Goal: Task Accomplishment & Management: Manage account settings

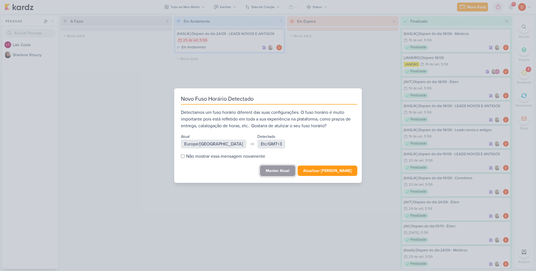
click at [280, 173] on button "Manter Atual" at bounding box center [277, 170] width 35 height 11
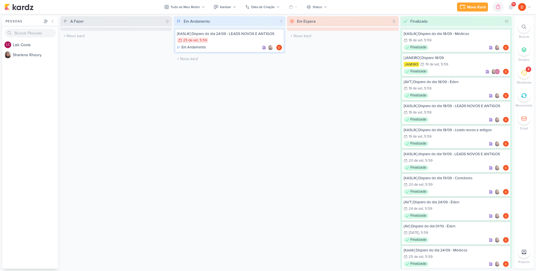
click at [522, 74] on icon at bounding box center [524, 73] width 6 height 6
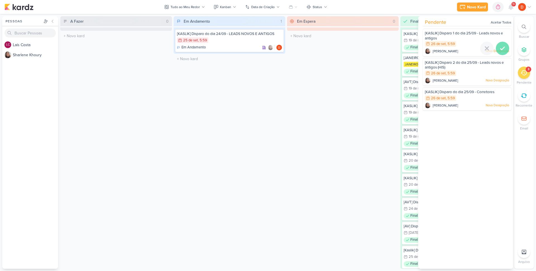
click at [503, 46] on icon at bounding box center [503, 48] width 7 height 7
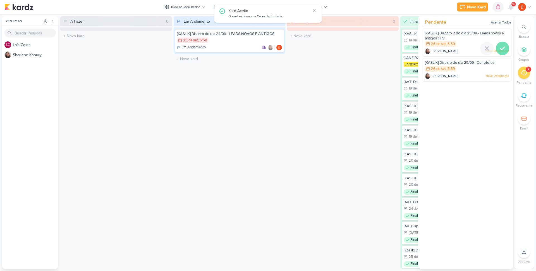
click at [501, 48] on icon at bounding box center [503, 48] width 4 height 3
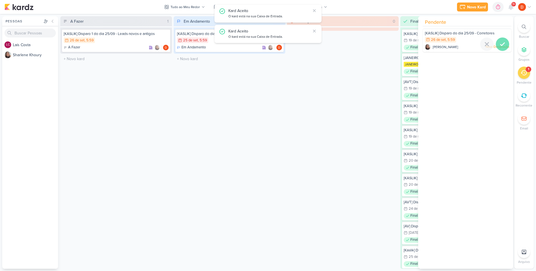
click at [502, 45] on icon at bounding box center [503, 44] width 7 height 7
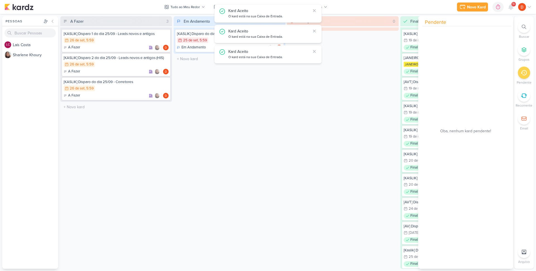
click at [111, 123] on div "A Fazer 3 [KASLIK] Disparo 1 do dia 25/09 - Leads novos e antigos 26/9 [DATE] 5…" at bounding box center [116, 142] width 112 height 252
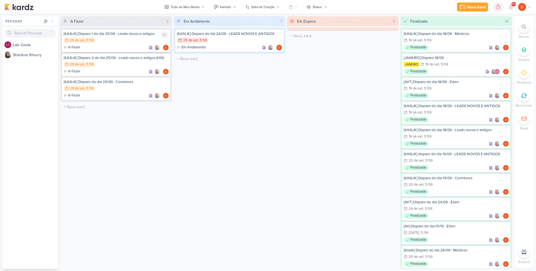
click at [124, 38] on div "26/9 [DATE] 5:59" at bounding box center [116, 40] width 105 height 6
click at [0, 0] on div at bounding box center [0, 0] width 0 height 0
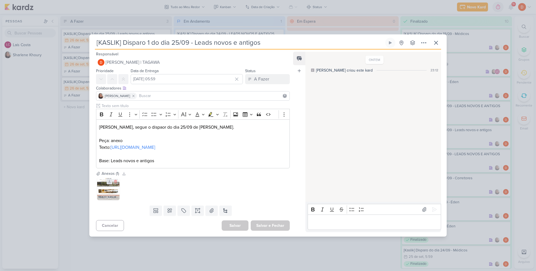
click at [109, 183] on icon at bounding box center [110, 181] width 4 height 4
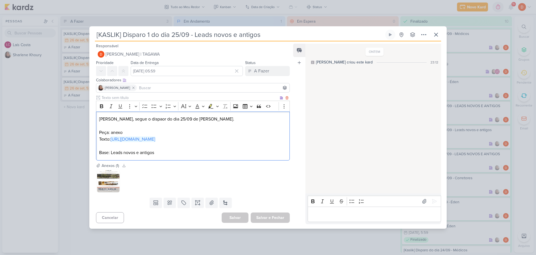
drag, startPoint x: 203, startPoint y: 144, endPoint x: 111, endPoint y: 136, distance: 91.7
click at [111, 136] on p "Texto: [URL][DOMAIN_NAME]" at bounding box center [193, 139] width 188 height 7
copy link "[URL][DOMAIN_NAME]"
